Goal: Obtain resource: Download file/media

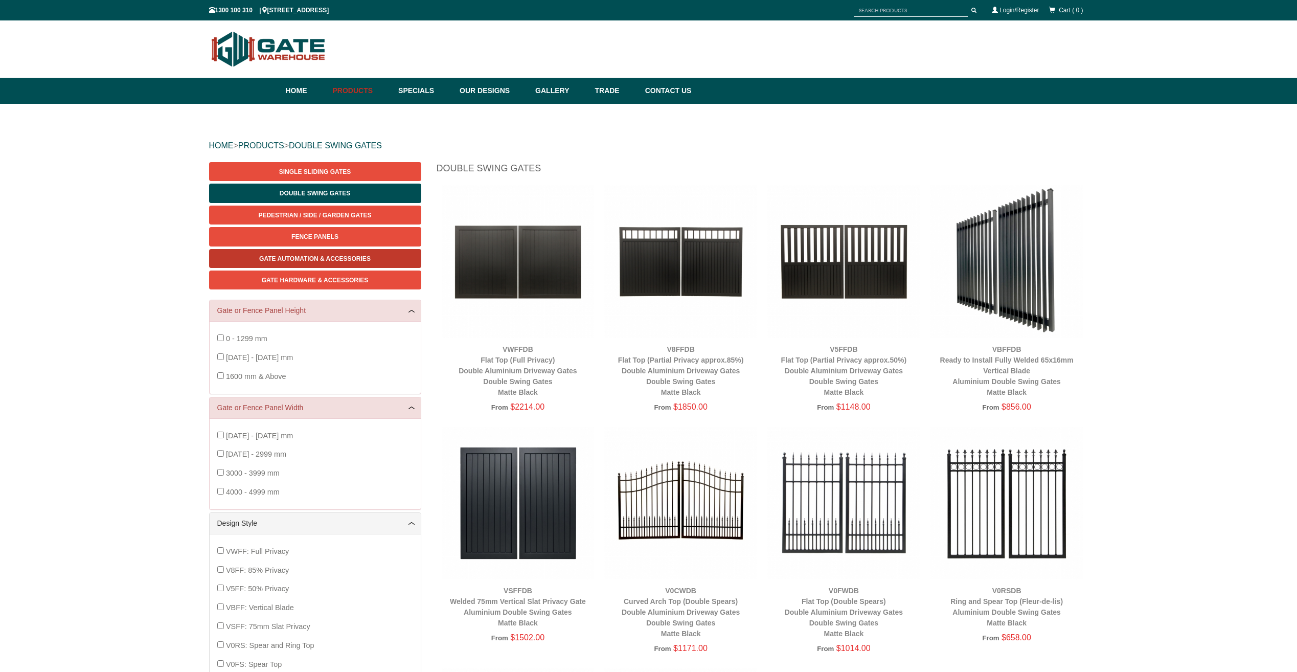
click at [329, 260] on span "Gate Automation & Accessories" at bounding box center [314, 258] width 111 height 7
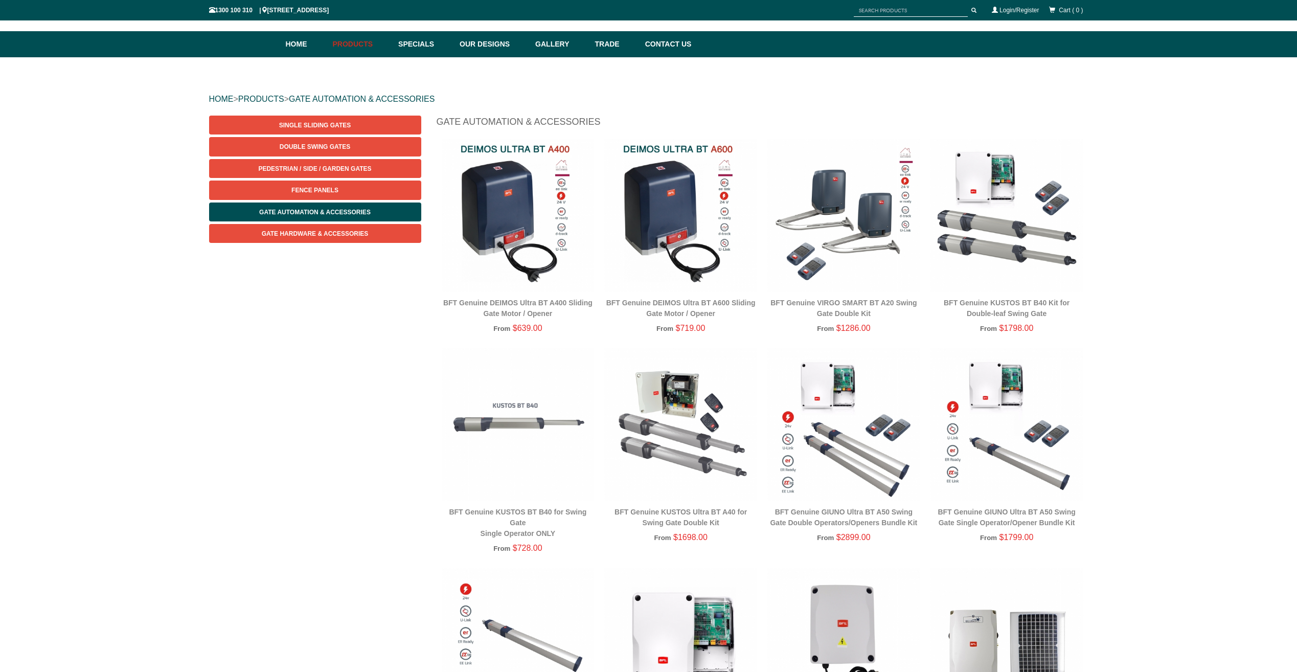
scroll to position [39, 0]
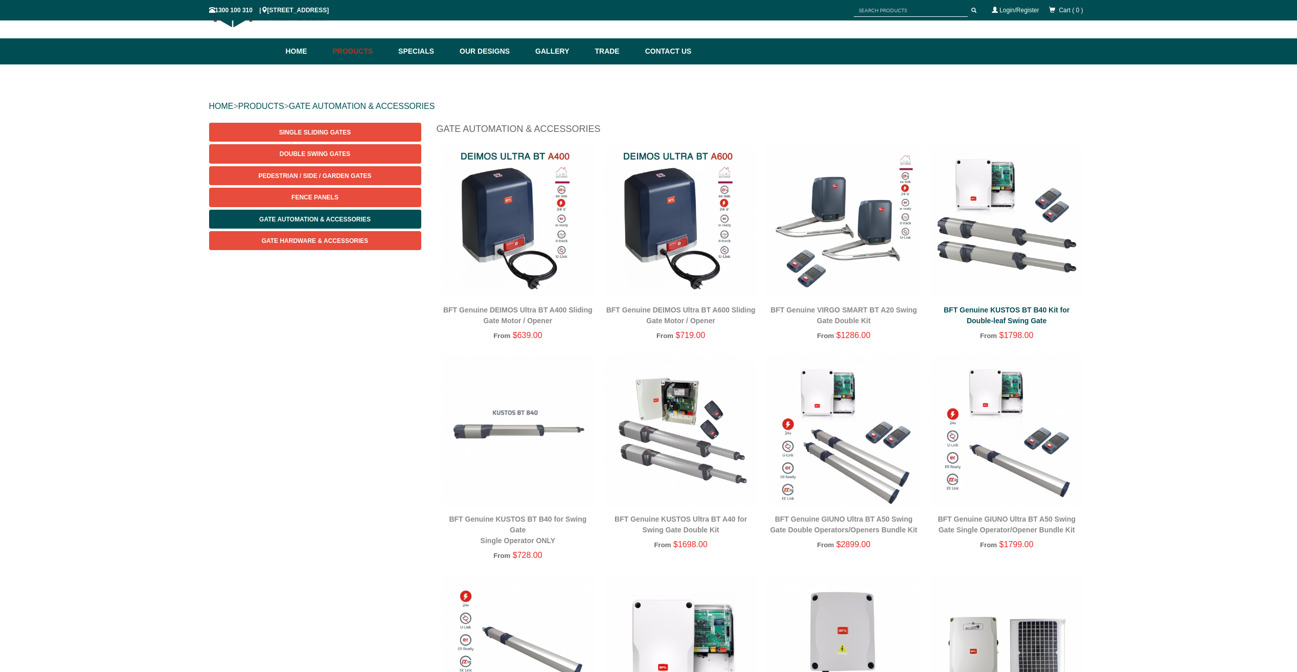
click at [1032, 311] on link "BFT Genuine KUSTOS BT B40 Kit for Double-leaf Swing Gate" at bounding box center [1007, 315] width 126 height 19
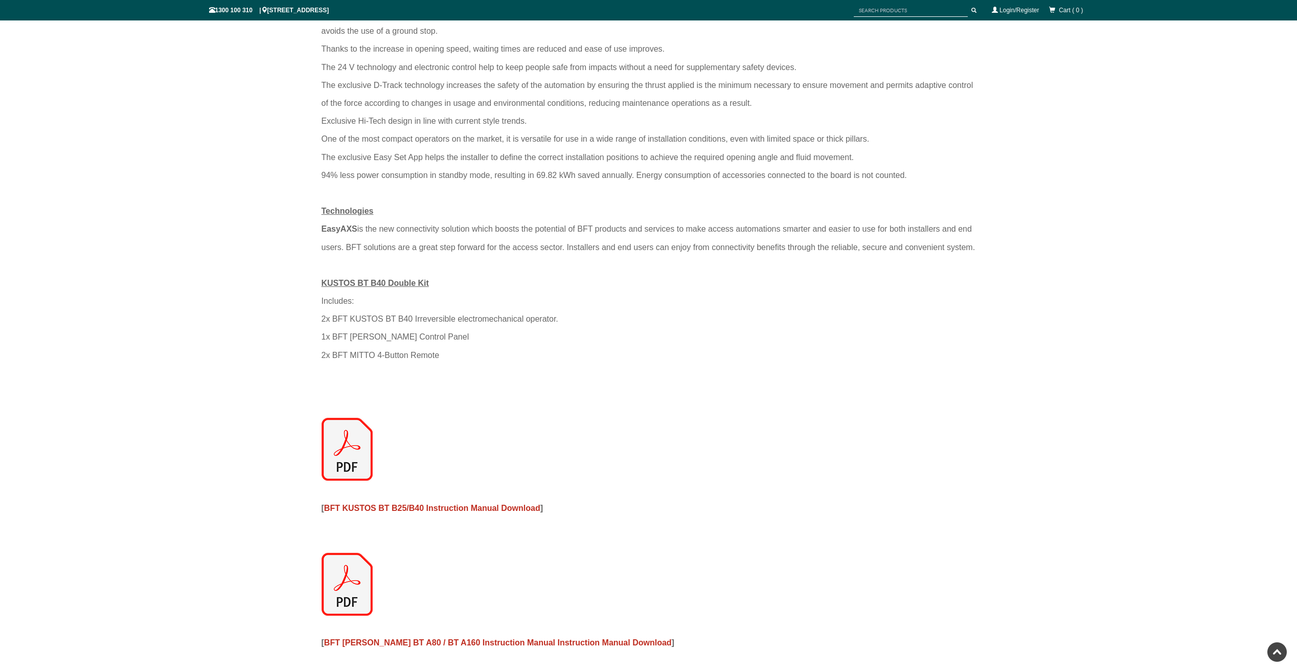
scroll to position [1073, 0]
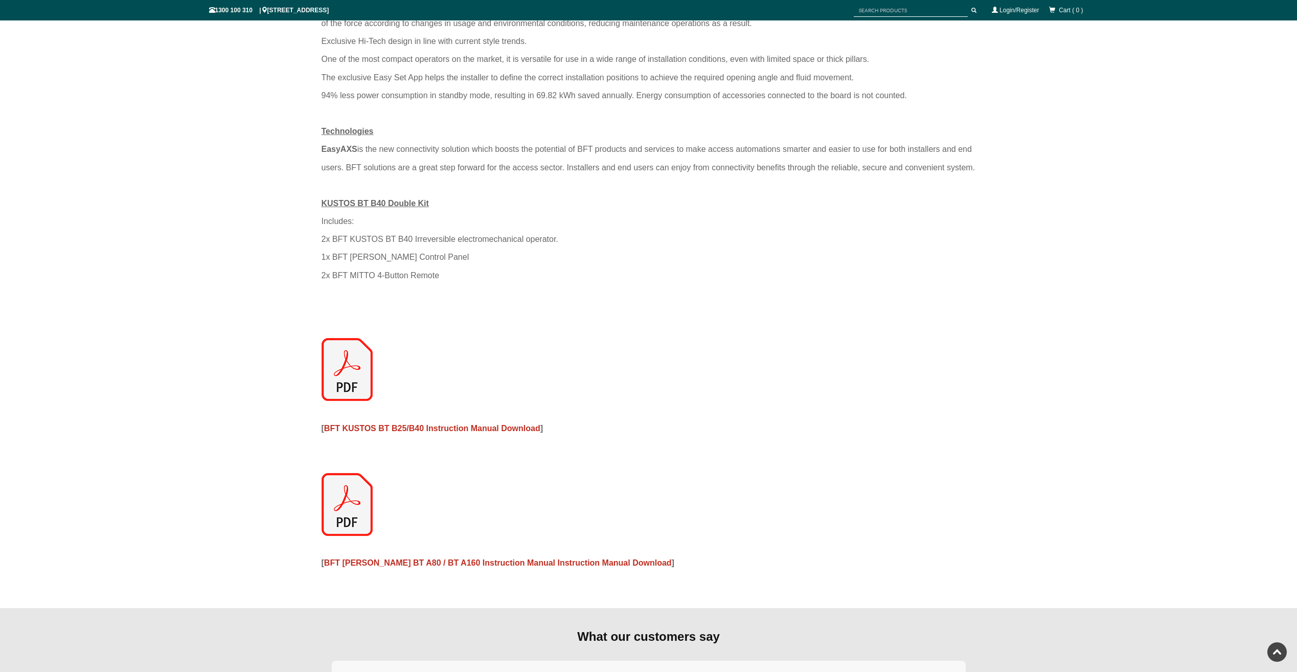
click at [422, 428] on span "BFT KUSTOS BT B25/B40 Instruction Manual Download" at bounding box center [432, 428] width 216 height 9
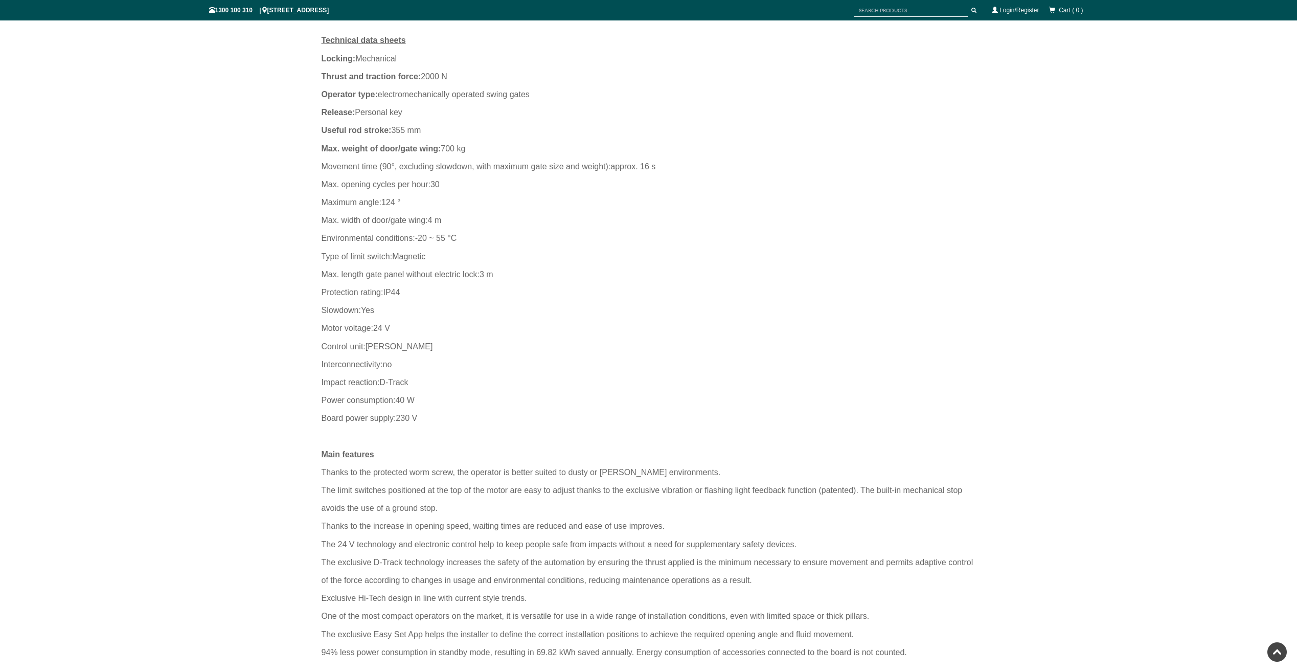
scroll to position [1022, 0]
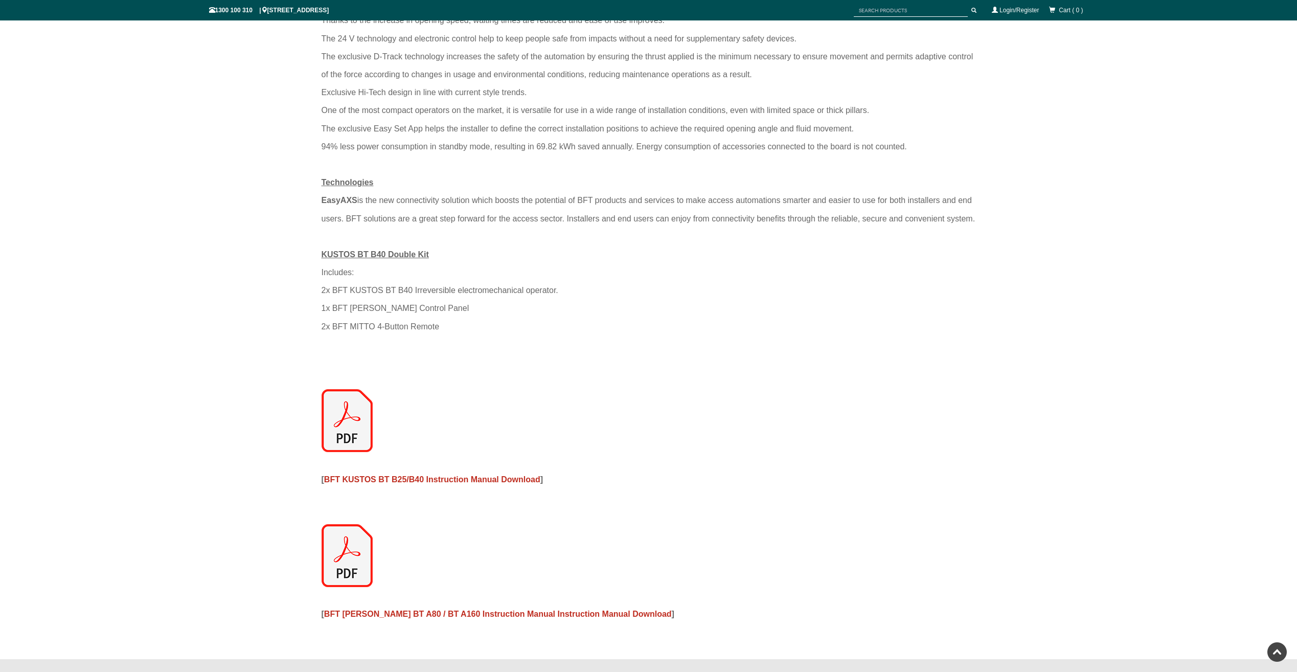
drag, startPoint x: 1301, startPoint y: 347, endPoint x: 980, endPoint y: 279, distance: 328.8
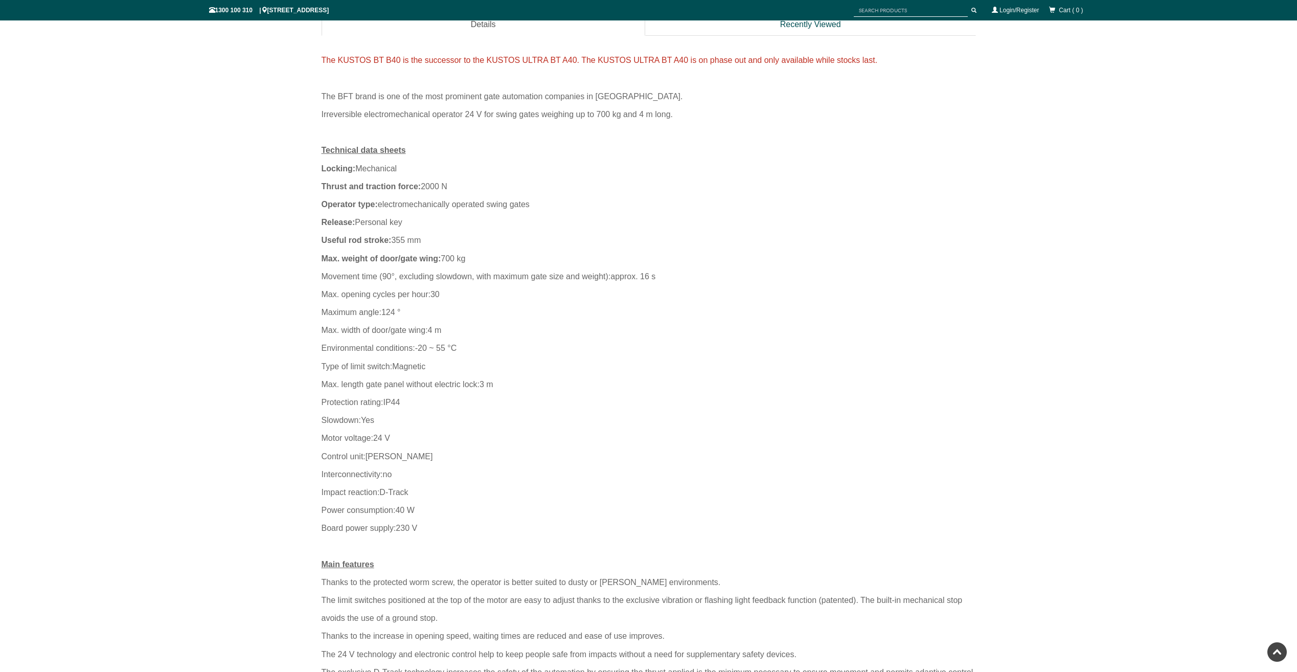
scroll to position [402, 0]
drag, startPoint x: 483, startPoint y: 389, endPoint x: 515, endPoint y: 341, distance: 57.7
click at [515, 341] on div "Max. width of door/gate wing: 4 m" at bounding box center [649, 334] width 655 height 18
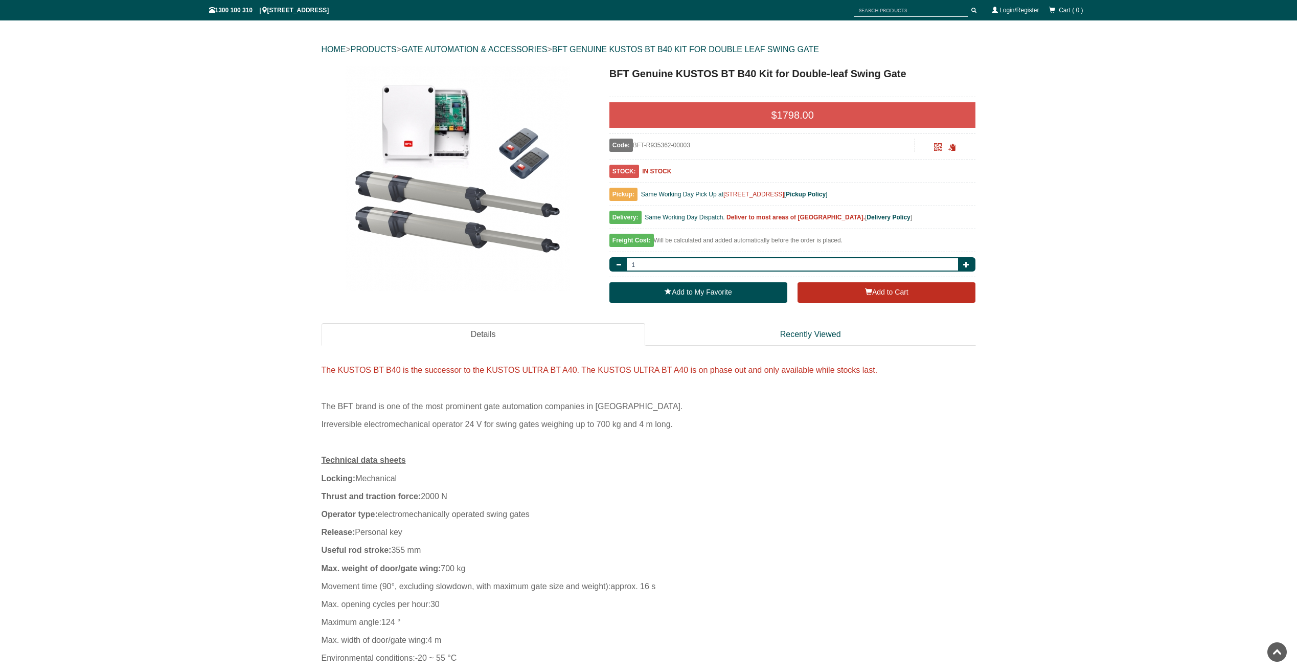
scroll to position [96, 0]
